Goal: Information Seeking & Learning: Stay updated

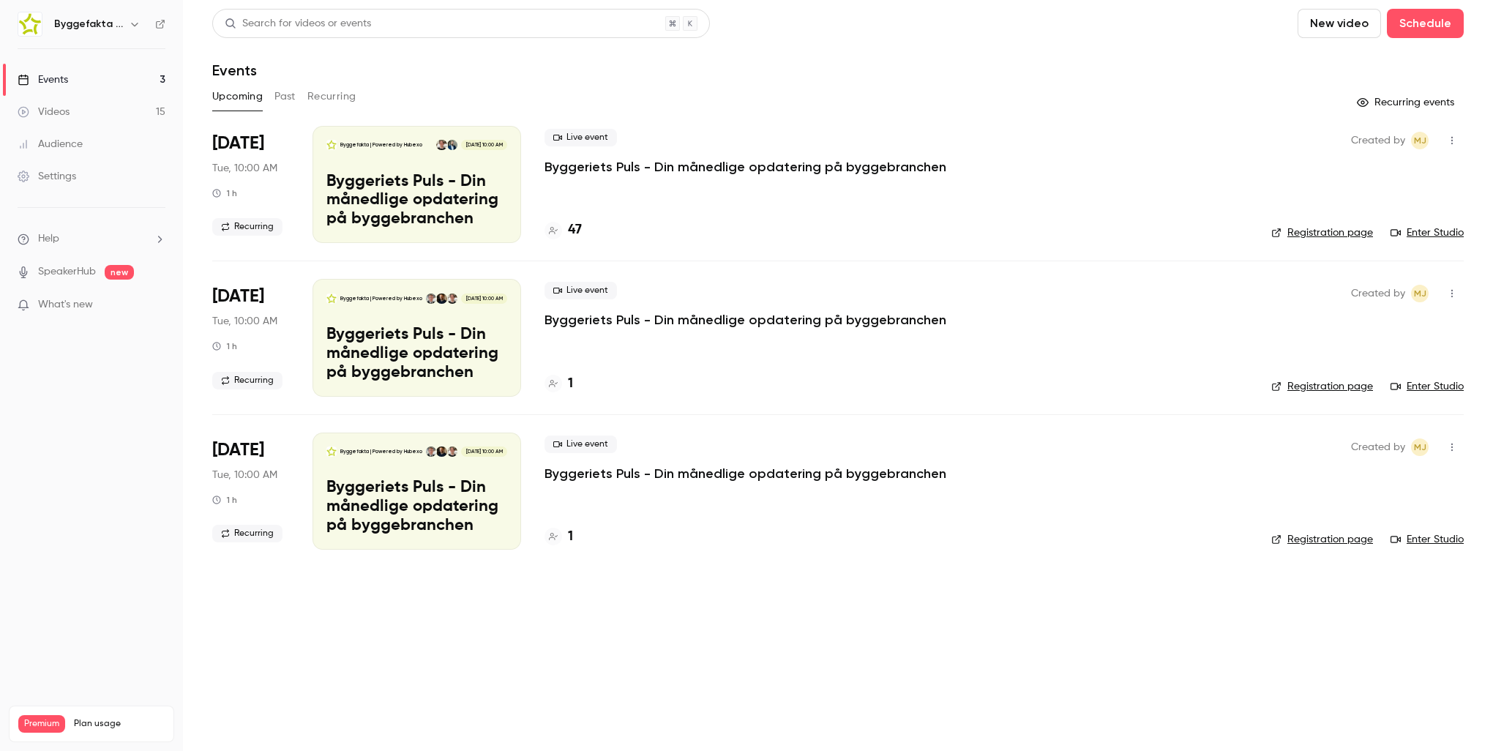
click at [567, 95] on div "Upcoming Past Recurring" at bounding box center [837, 96] width 1251 height 23
click at [738, 677] on main "Search for videos or events New video Schedule Events Upcoming Past Recurring R…" at bounding box center [838, 375] width 1310 height 751
click at [741, 82] on div "Search for videos or events New video Schedule Events Upcoming Past Recurring R…" at bounding box center [837, 288] width 1251 height 558
click at [479, 657] on main "Search for videos or events New video Schedule Events Upcoming Past Recurring R…" at bounding box center [838, 375] width 1310 height 751
click at [916, 616] on main "Search for videos or events New video Schedule Events Upcoming Past Recurring R…" at bounding box center [838, 375] width 1310 height 751
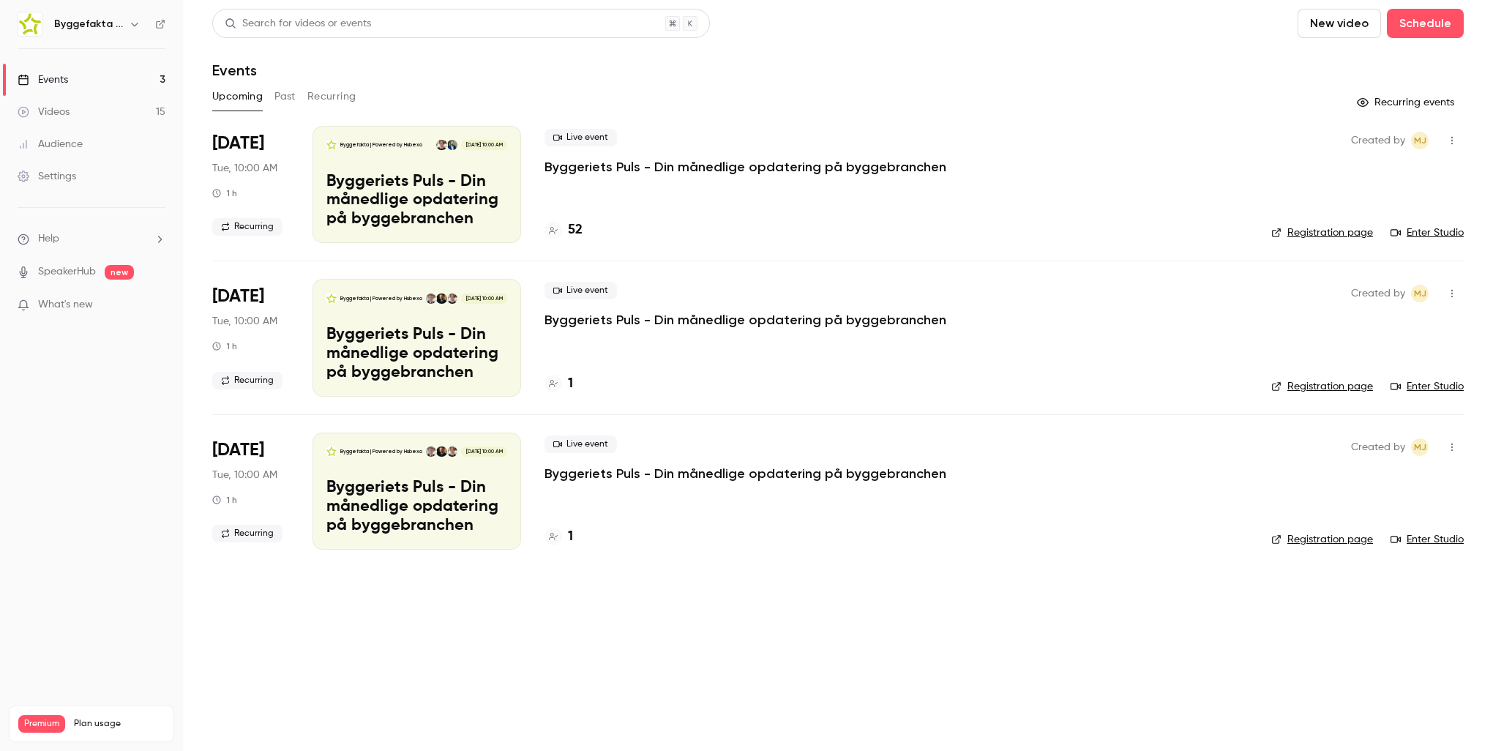
click at [873, 54] on header "Search for videos or events New video Schedule Events" at bounding box center [837, 44] width 1251 height 70
click at [1366, 686] on main "Search for videos or events New video Schedule Events Upcoming Past Recurring R…" at bounding box center [838, 375] width 1310 height 751
drag, startPoint x: 523, startPoint y: 56, endPoint x: 347, endPoint y: 30, distance: 177.6
click at [523, 56] on header "Search for videos or events New video Schedule Events" at bounding box center [837, 44] width 1251 height 70
click at [841, 703] on main "Search for videos or events New video Schedule Events Upcoming Past Recurring R…" at bounding box center [838, 375] width 1310 height 751
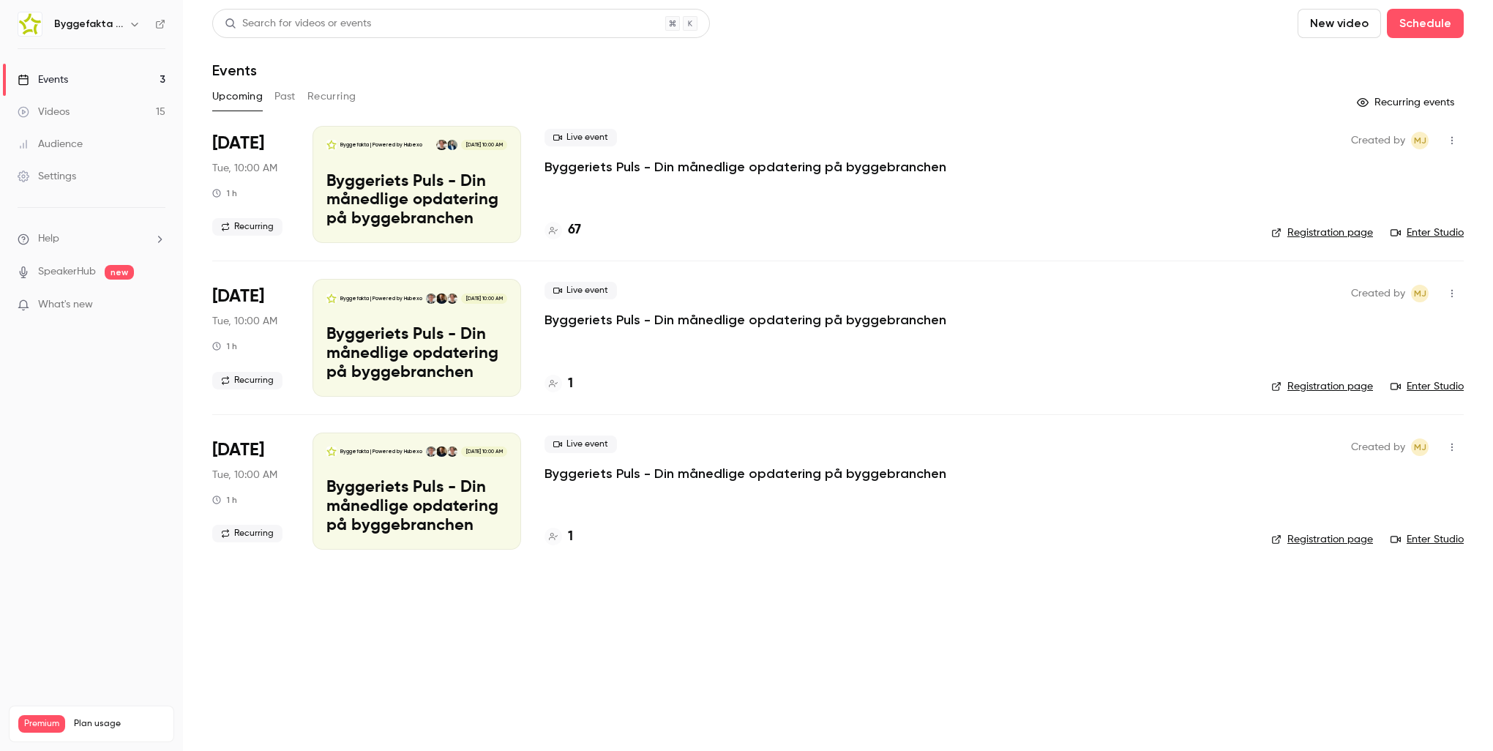
click at [844, 239] on div "67" at bounding box center [895, 230] width 703 height 20
click at [835, 31] on div "Search for videos or events New video Schedule" at bounding box center [837, 23] width 1251 height 29
click at [782, 253] on li "[DATE] Tue, 10:00 AM 1 h Recurring Byggefakta | Powered by Hubexo [DATE] 10:00 …" at bounding box center [837, 193] width 1251 height 135
